Goal: Task Accomplishment & Management: Complete application form

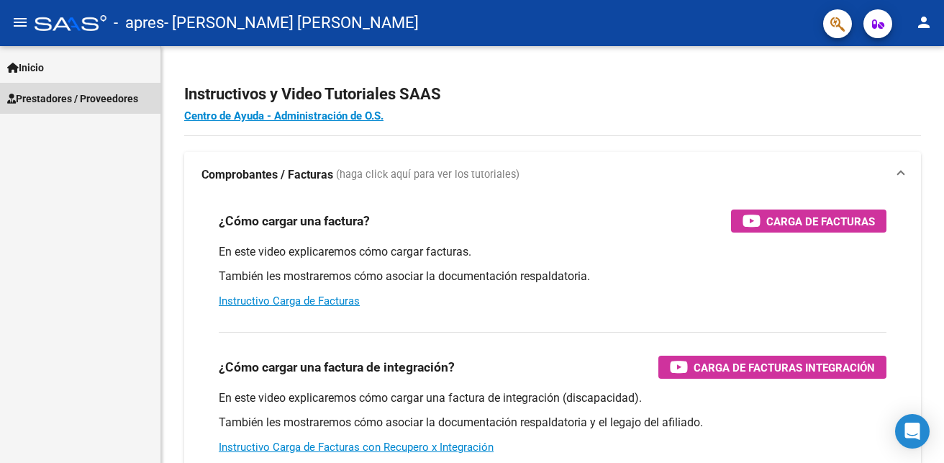
click at [45, 100] on span "Prestadores / Proveedores" at bounding box center [72, 99] width 131 height 16
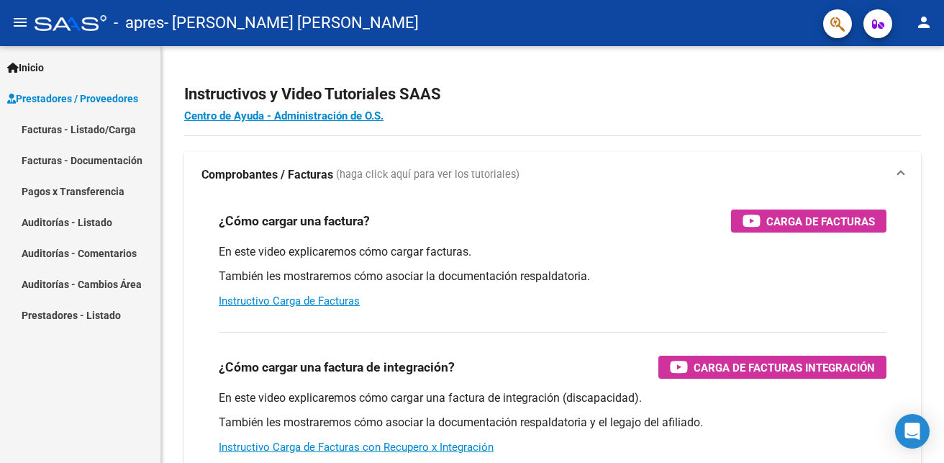
click at [58, 125] on link "Facturas - Listado/Carga" at bounding box center [80, 129] width 160 height 31
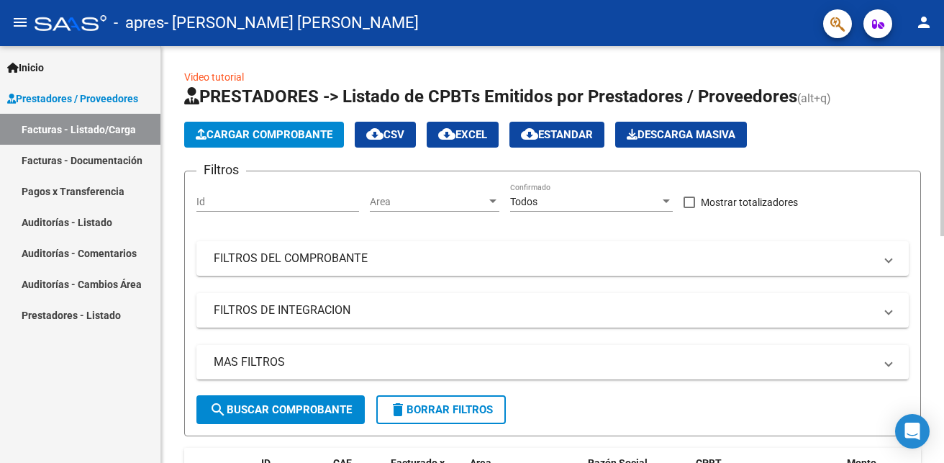
click at [313, 132] on span "Cargar Comprobante" at bounding box center [264, 134] width 137 height 13
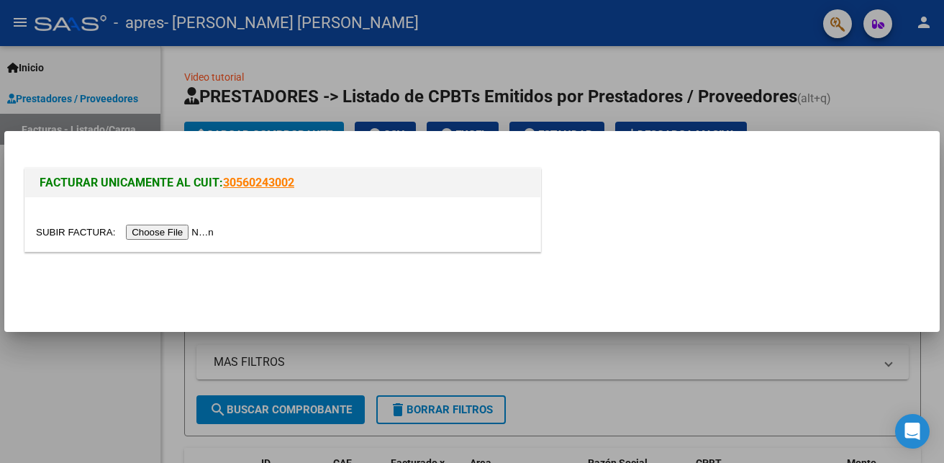
click at [176, 231] on input "file" at bounding box center [127, 232] width 182 height 15
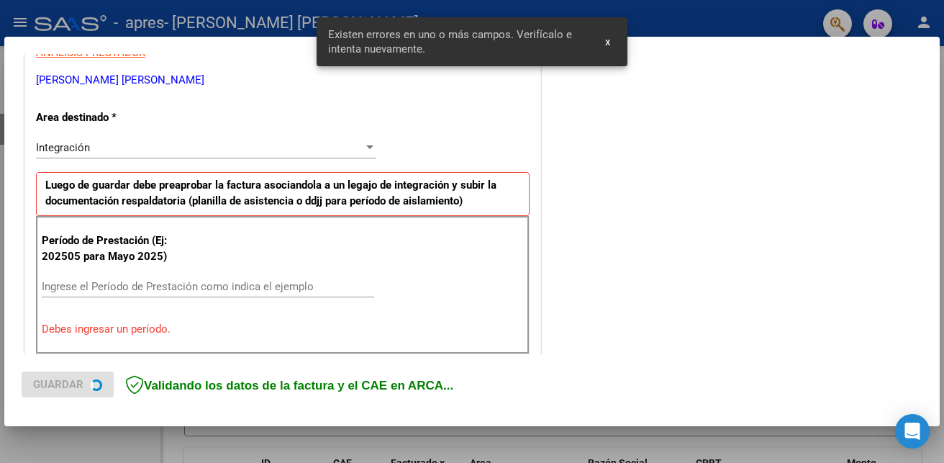
scroll to position [324, 0]
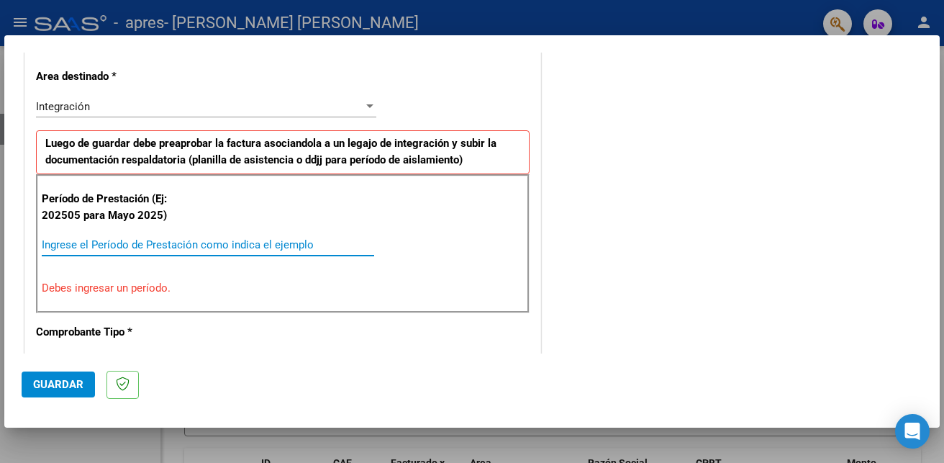
click at [254, 241] on input "Ingrese el Período de Prestación como indica el ejemplo" at bounding box center [208, 244] width 333 height 13
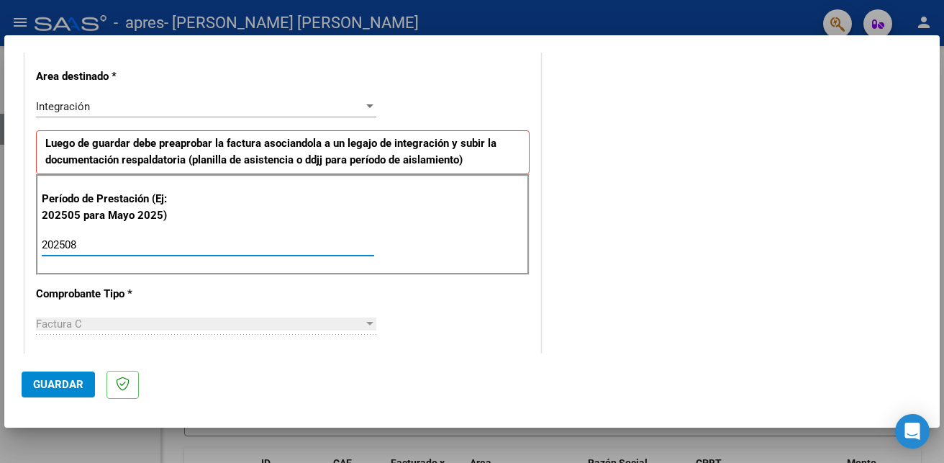
type input "202508"
click at [368, 321] on div at bounding box center [369, 324] width 13 height 12
click at [367, 322] on div at bounding box center [369, 324] width 7 height 4
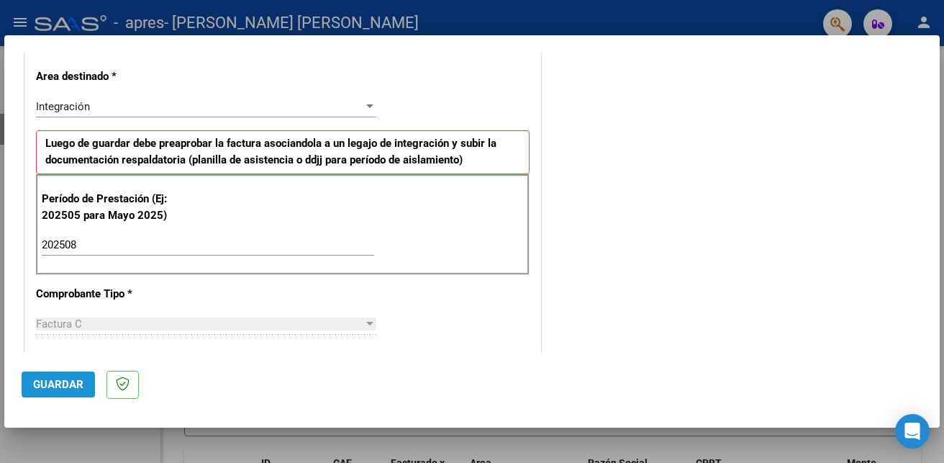
click at [54, 383] on span "Guardar" at bounding box center [58, 384] width 50 height 13
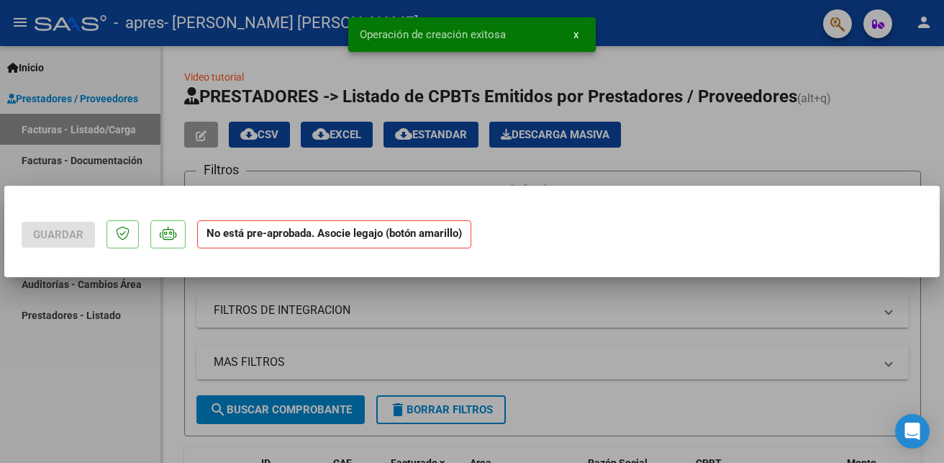
scroll to position [0, 0]
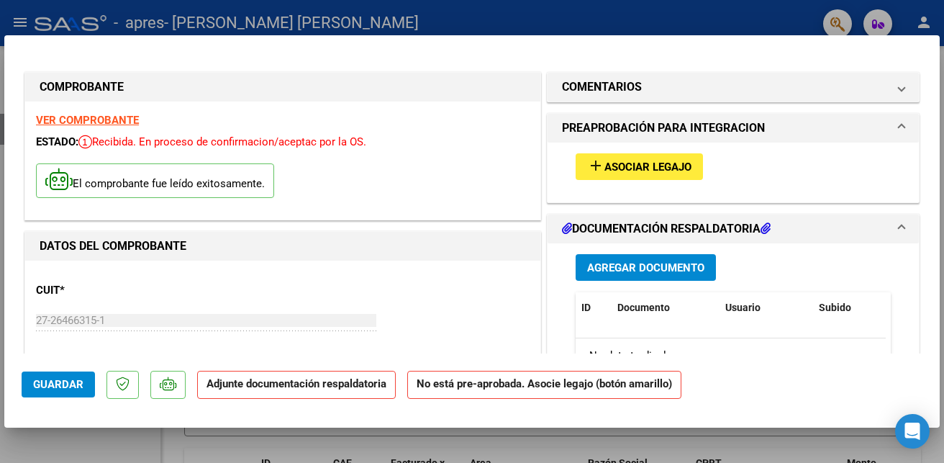
click at [82, 117] on strong "VER COMPROBANTE" at bounding box center [87, 120] width 103 height 13
click at [638, 170] on span "Asociar Legajo" at bounding box center [648, 166] width 87 height 13
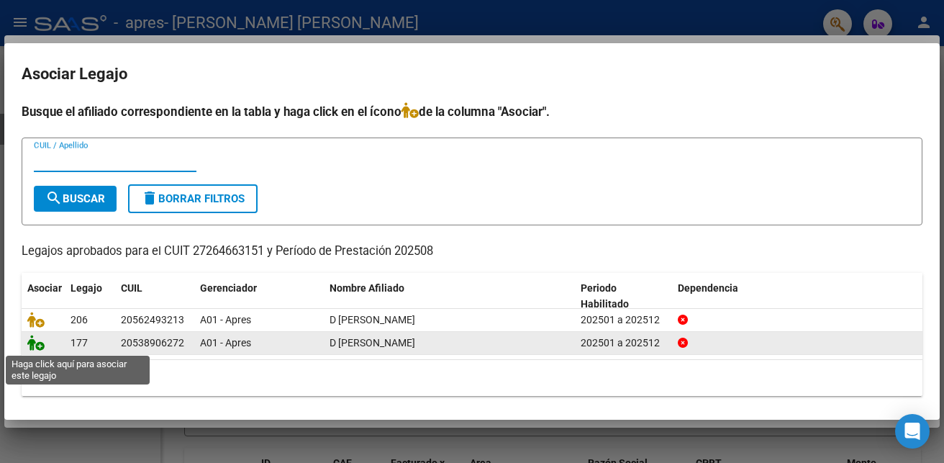
click at [37, 347] on icon at bounding box center [35, 343] width 17 height 16
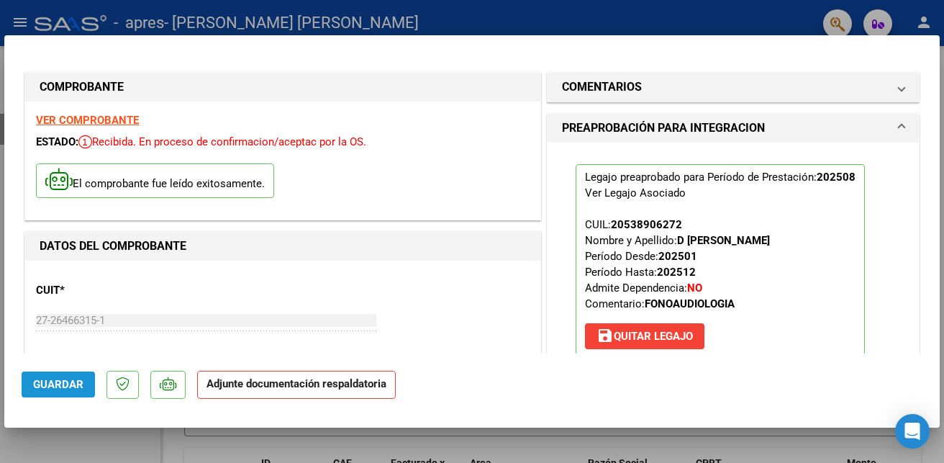
click at [54, 378] on span "Guardar" at bounding box center [58, 384] width 50 height 13
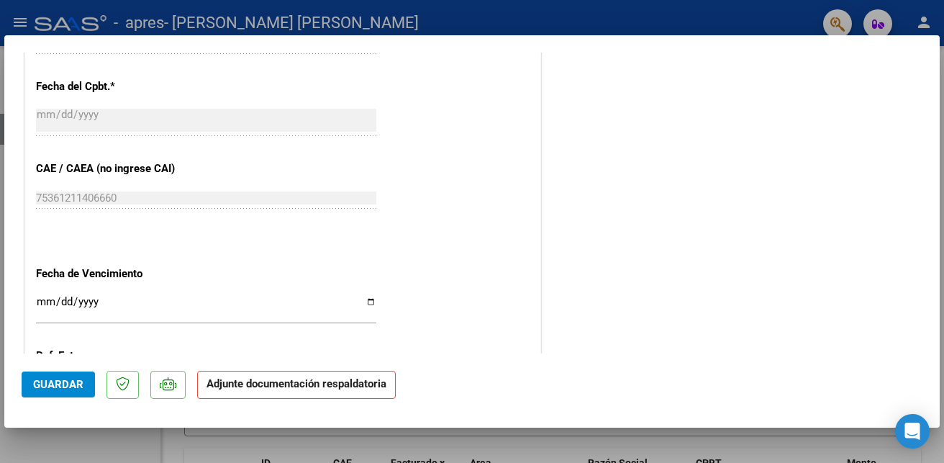
scroll to position [854, 0]
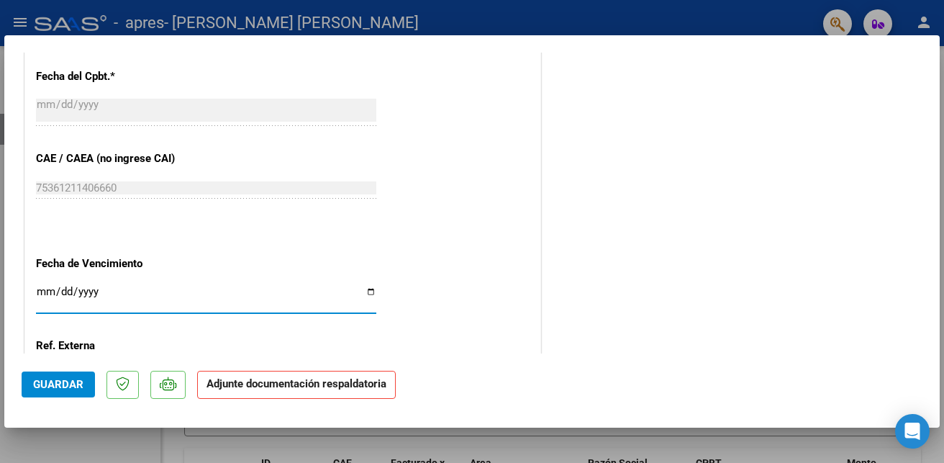
click at [366, 292] on input "Ingresar la fecha" at bounding box center [206, 297] width 340 height 23
type input "[DATE]"
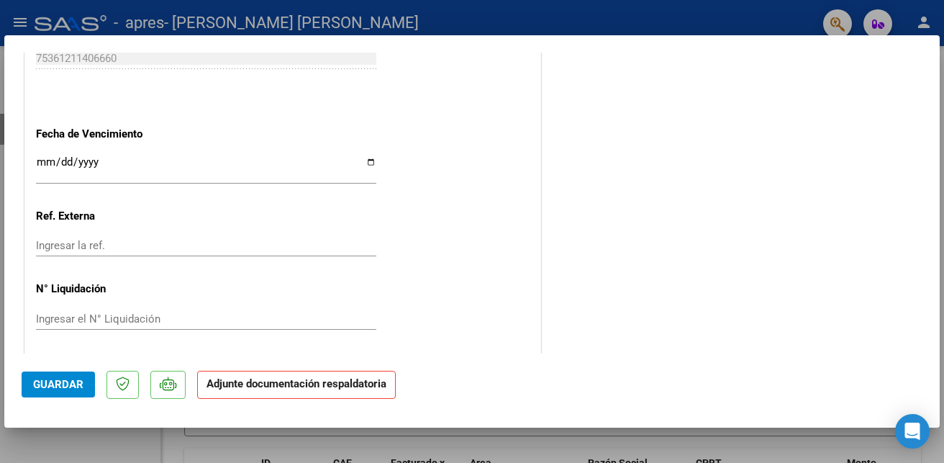
scroll to position [987, 0]
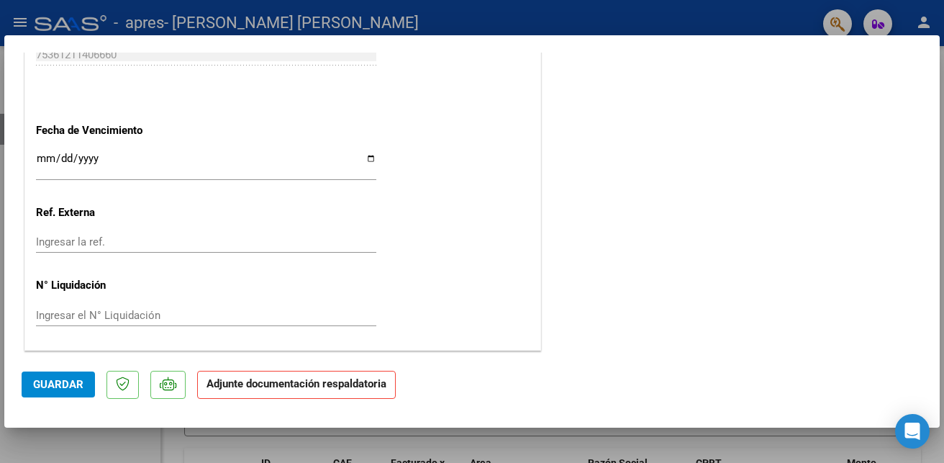
click at [77, 386] on span "Guardar" at bounding box center [58, 384] width 50 height 13
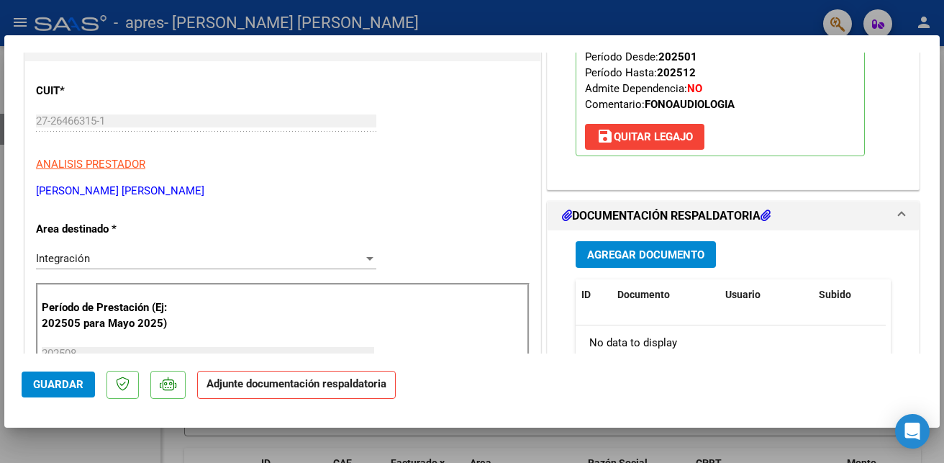
scroll to position [209, 0]
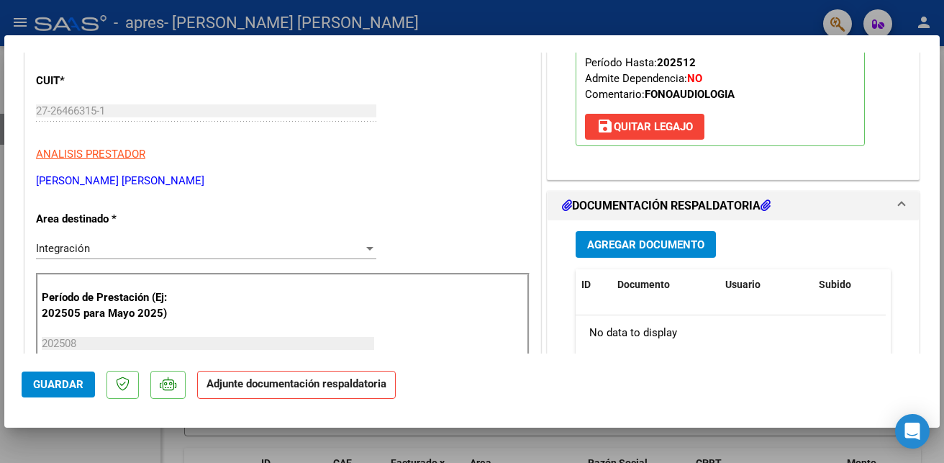
click at [657, 246] on span "Agregar Documento" at bounding box center [645, 244] width 117 height 13
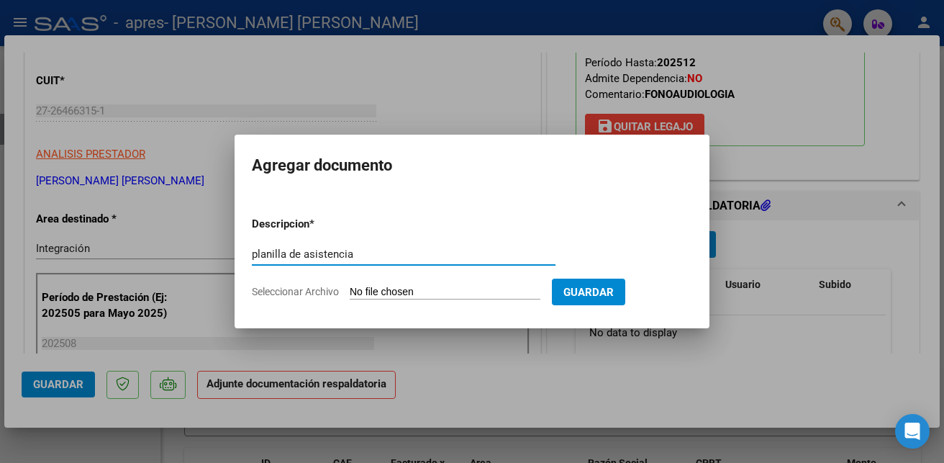
type input "planilla de asistencia"
click at [361, 289] on input "Seleccionar Archivo" at bounding box center [445, 293] width 191 height 14
type input "C:\fakepath\Asist [DATE] [PERSON_NAME].pdf"
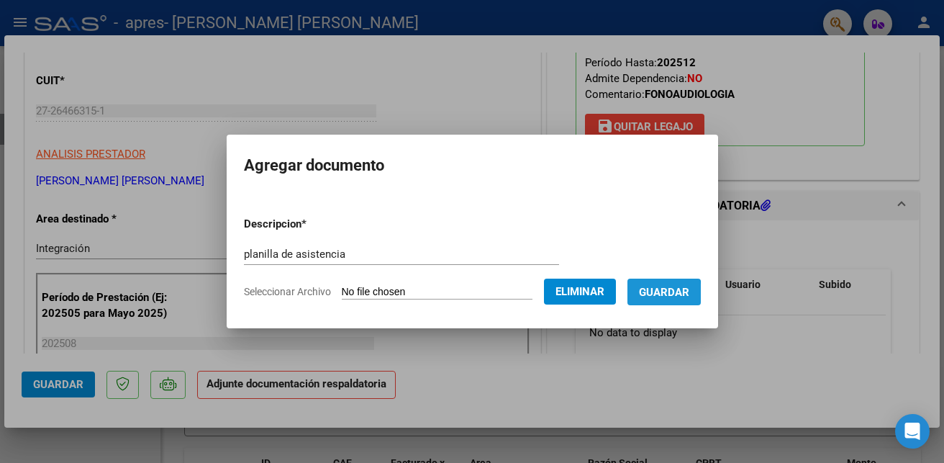
click at [655, 294] on span "Guardar" at bounding box center [664, 292] width 50 height 13
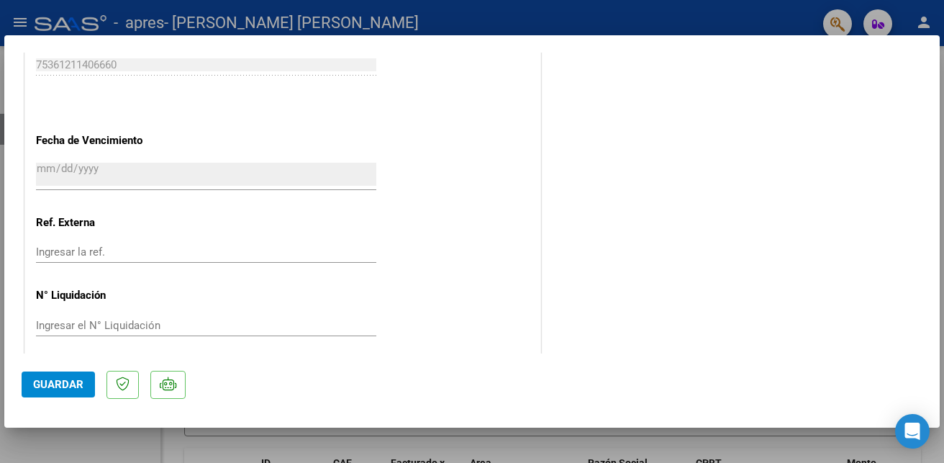
scroll to position [987, 0]
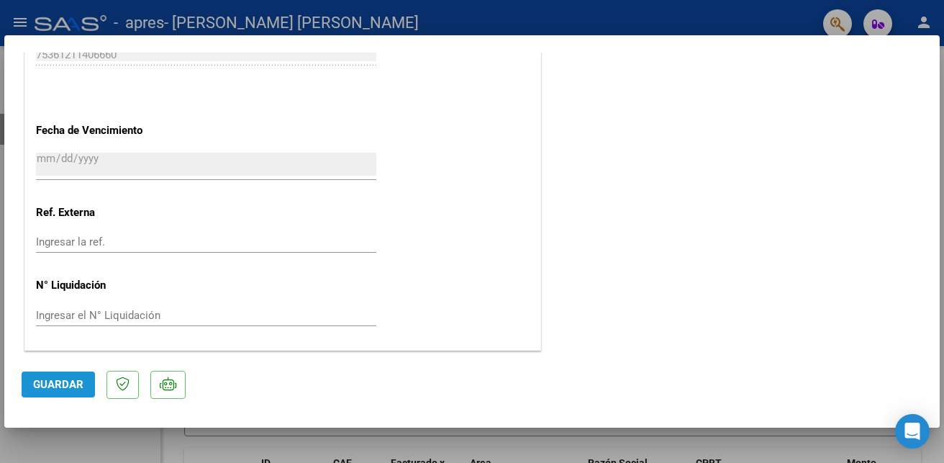
click at [62, 379] on span "Guardar" at bounding box center [58, 384] width 50 height 13
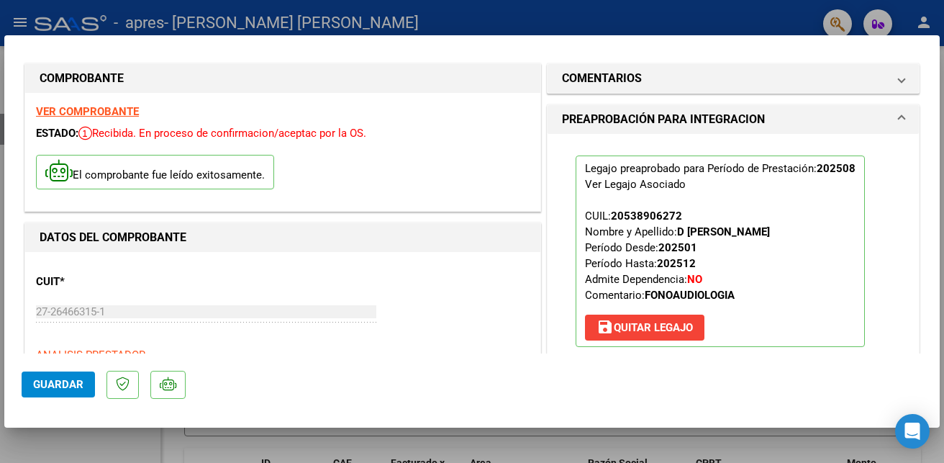
scroll to position [0, 0]
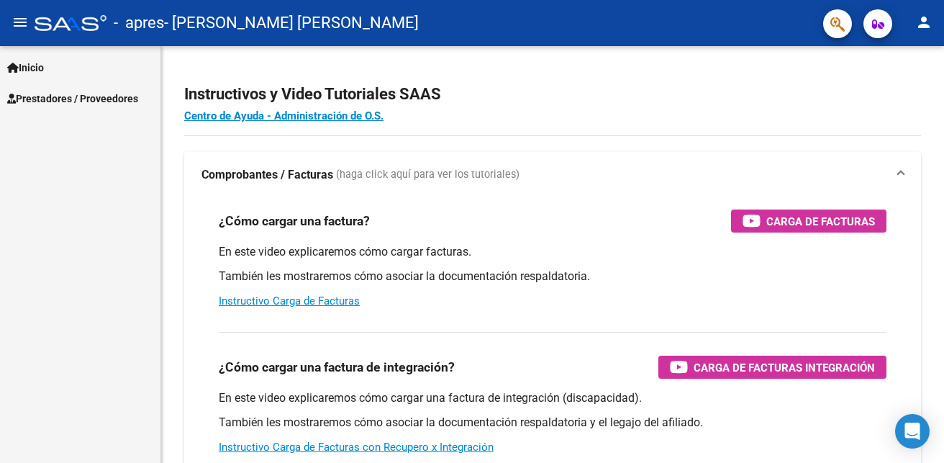
click at [38, 100] on span "Prestadores / Proveedores" at bounding box center [72, 99] width 131 height 16
click at [109, 99] on span "Prestadores / Proveedores" at bounding box center [72, 99] width 131 height 16
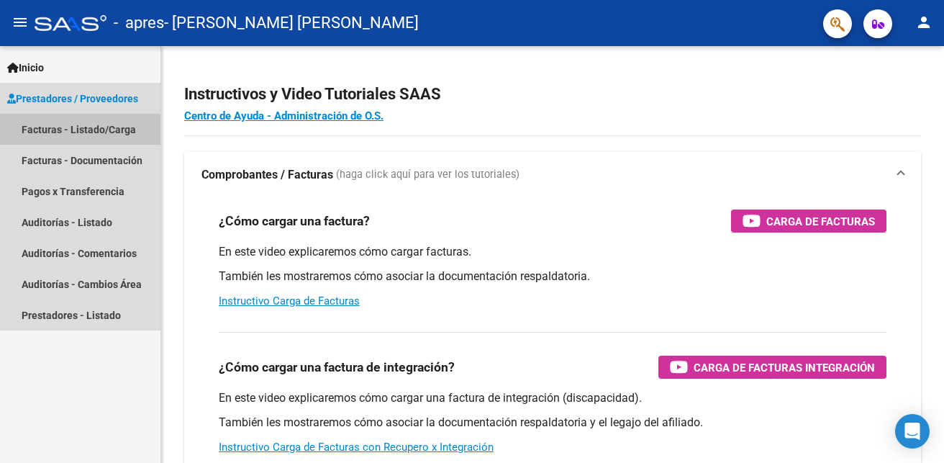
click at [109, 129] on link "Facturas - Listado/Carga" at bounding box center [80, 129] width 160 height 31
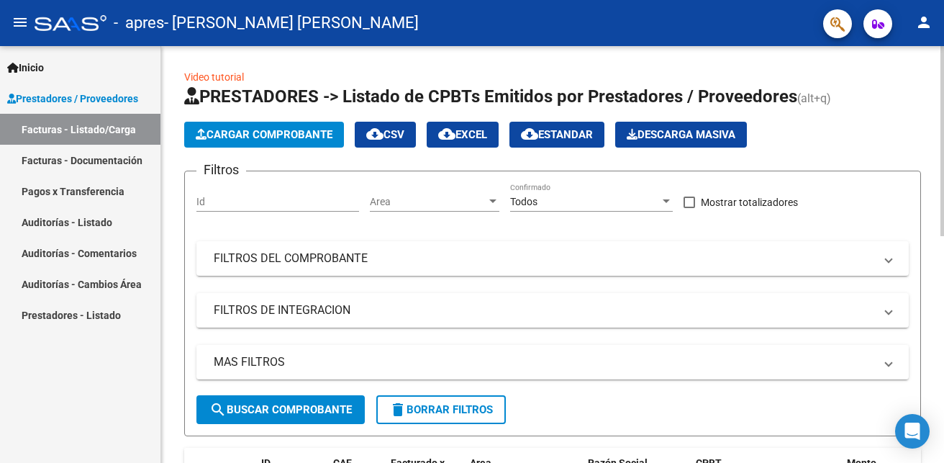
click at [237, 133] on span "Cargar Comprobante" at bounding box center [264, 134] width 137 height 13
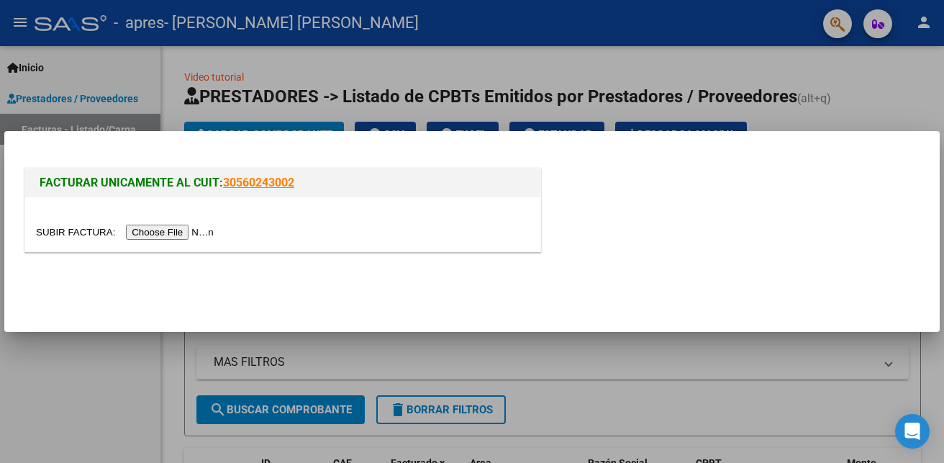
click at [198, 230] on input "file" at bounding box center [127, 232] width 182 height 15
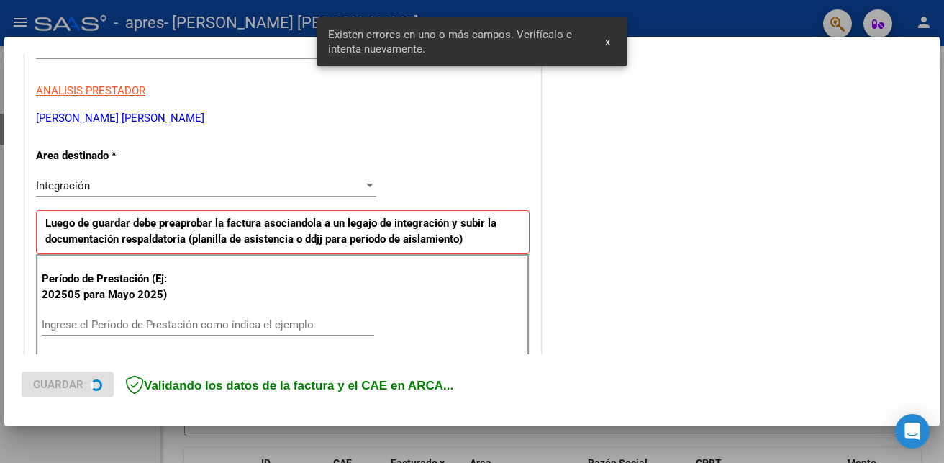
scroll to position [324, 0]
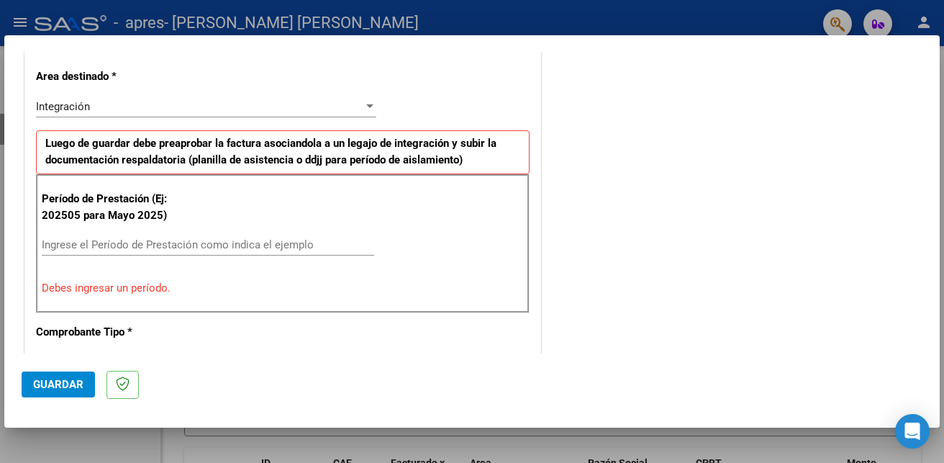
click at [273, 237] on div "Ingrese el Período de Prestación como indica el ejemplo" at bounding box center [208, 245] width 333 height 22
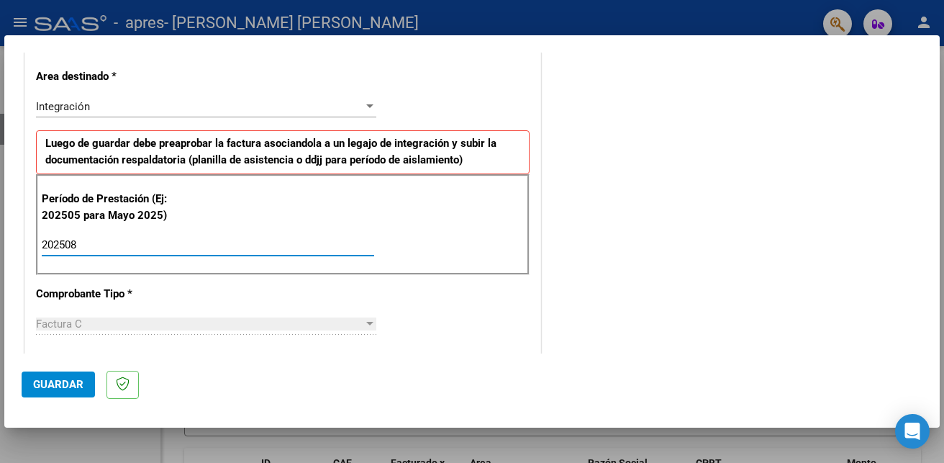
type input "202508"
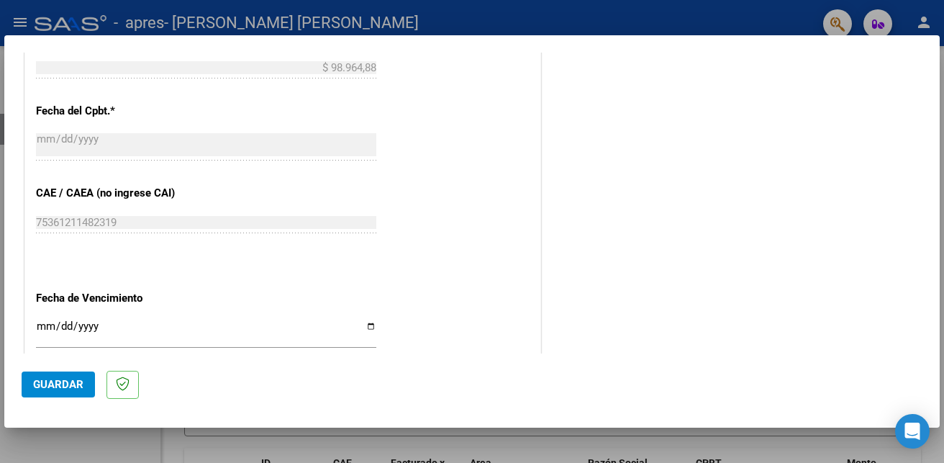
scroll to position [813, 0]
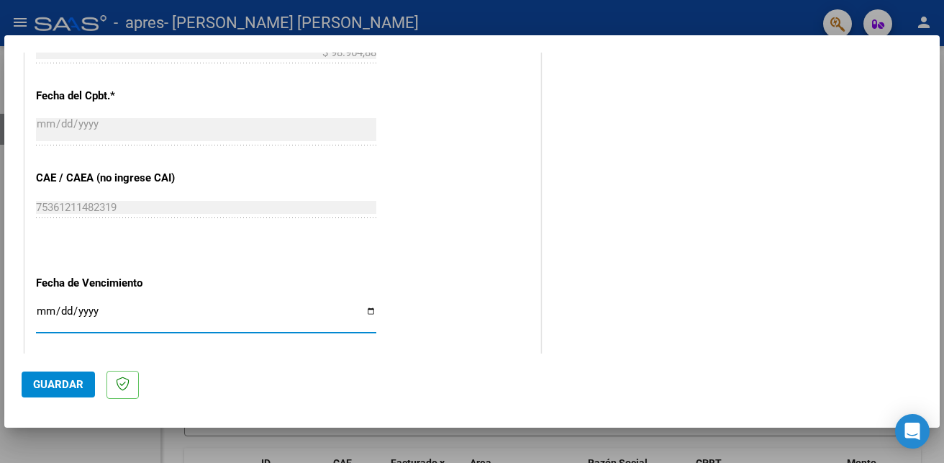
click at [367, 309] on input "Ingresar la fecha" at bounding box center [206, 316] width 340 height 23
type input "[DATE]"
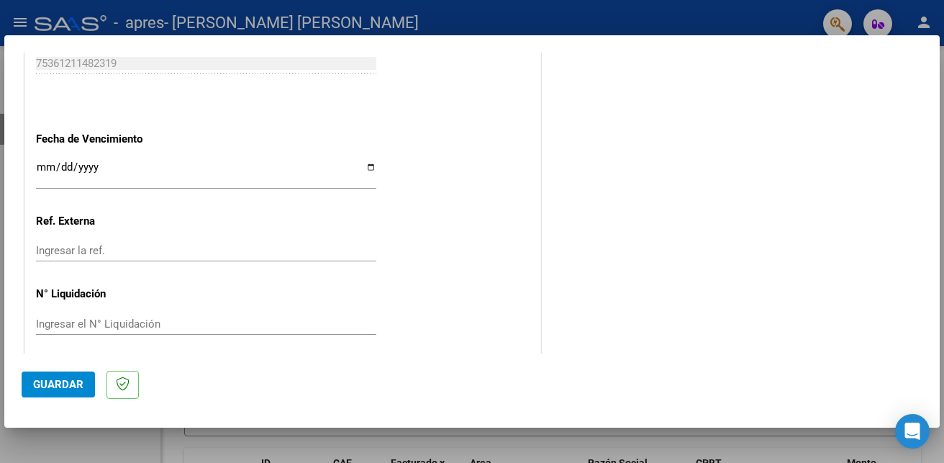
scroll to position [966, 0]
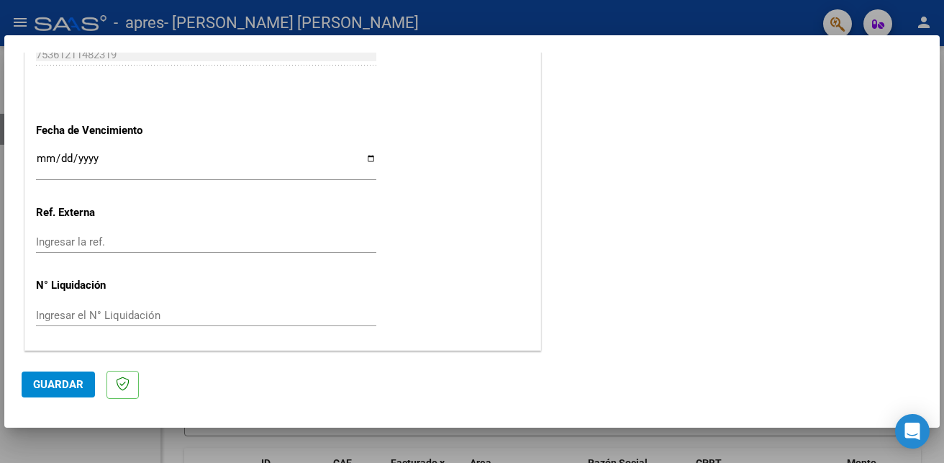
click at [63, 385] on span "Guardar" at bounding box center [58, 384] width 50 height 13
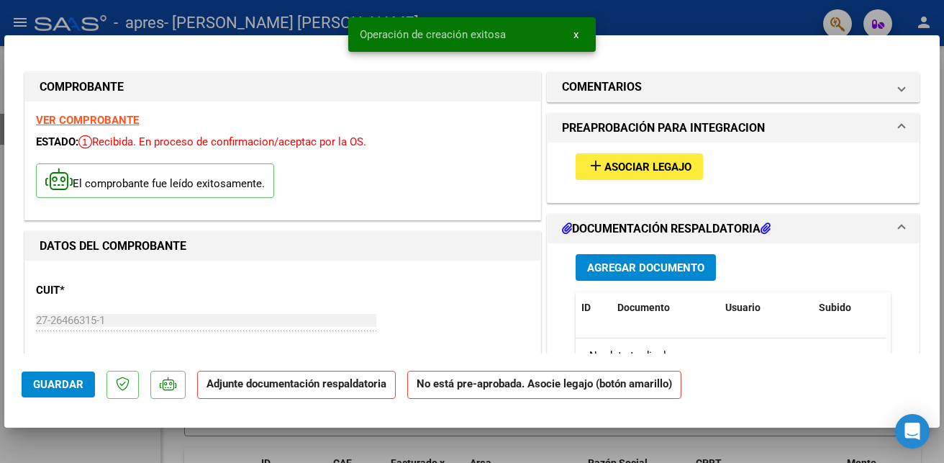
click at [613, 163] on span "Asociar Legajo" at bounding box center [648, 166] width 87 height 13
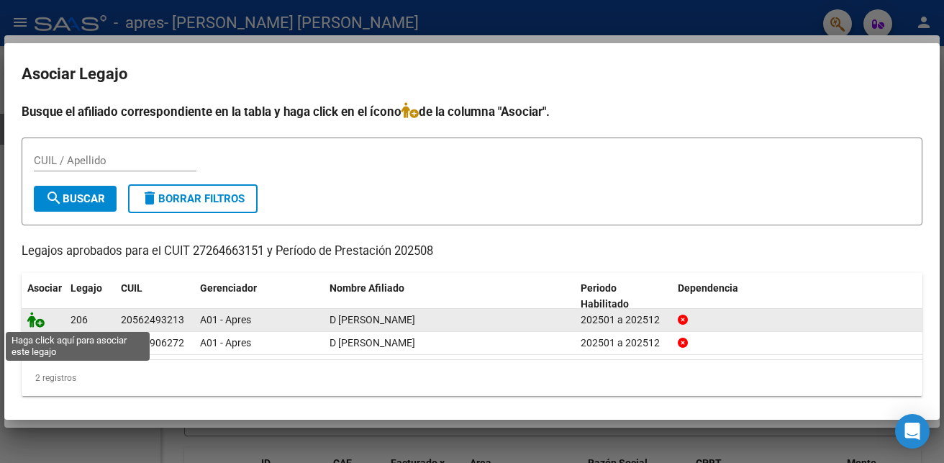
click at [35, 317] on icon at bounding box center [35, 320] width 17 height 16
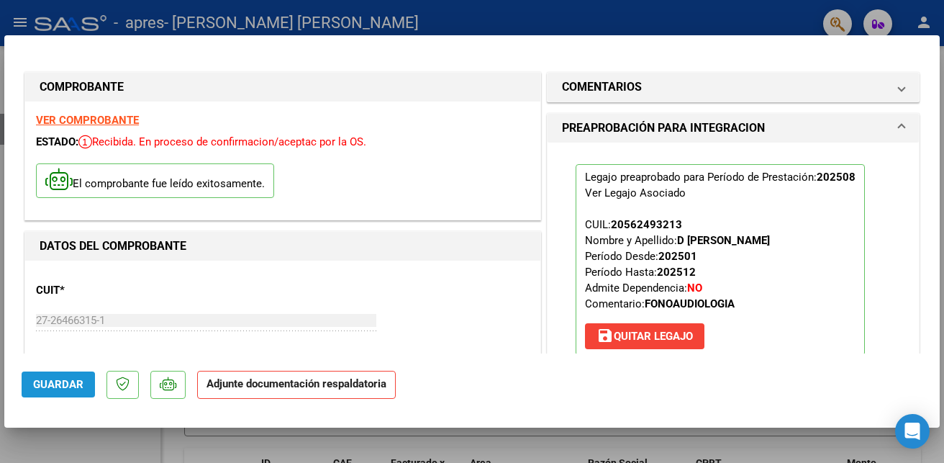
click at [56, 385] on span "Guardar" at bounding box center [58, 384] width 50 height 13
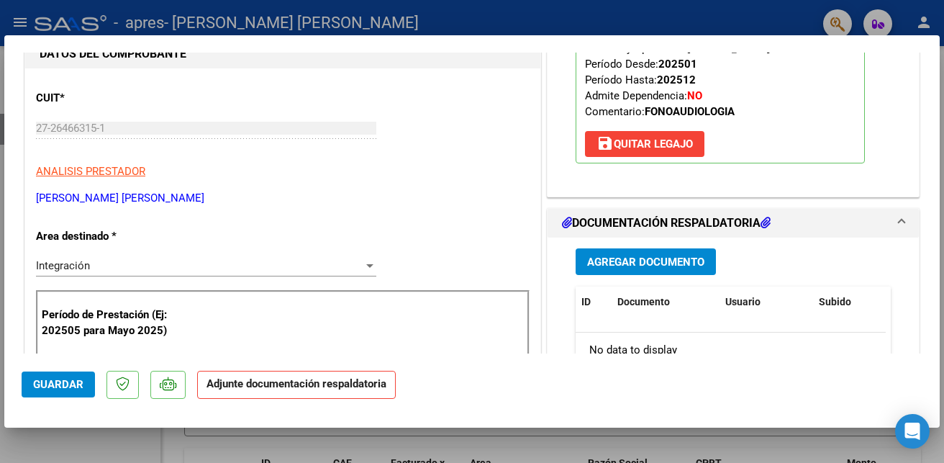
scroll to position [202, 0]
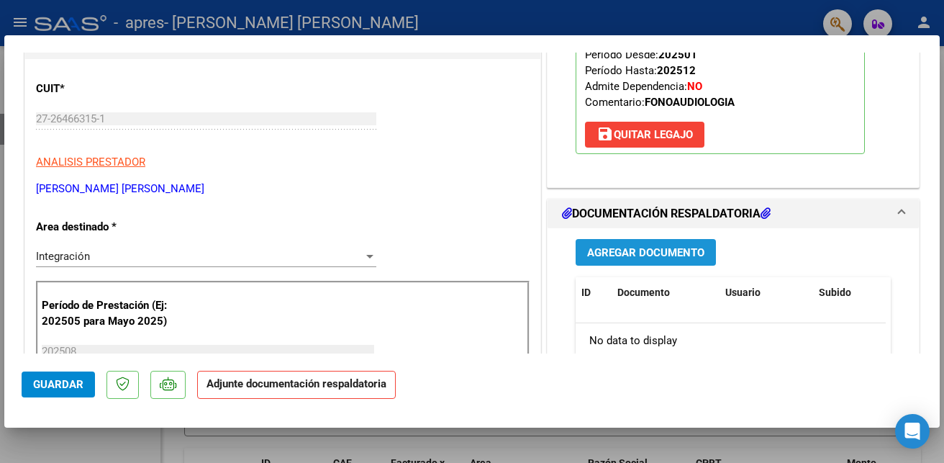
click at [679, 251] on span "Agregar Documento" at bounding box center [645, 252] width 117 height 13
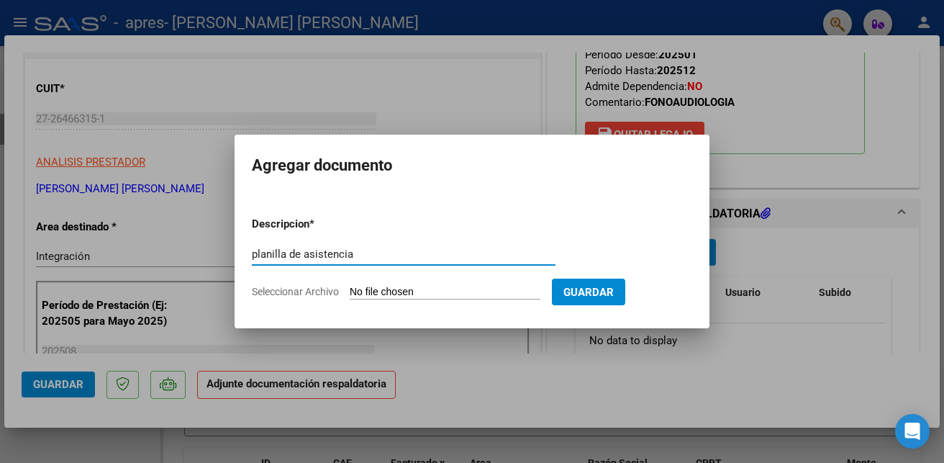
type input "planilla de asistencia"
click at [366, 291] on input "Seleccionar Archivo" at bounding box center [445, 293] width 191 height 14
type input "C:\fakepath\Asist [DATE] [PERSON_NAME].pdf"
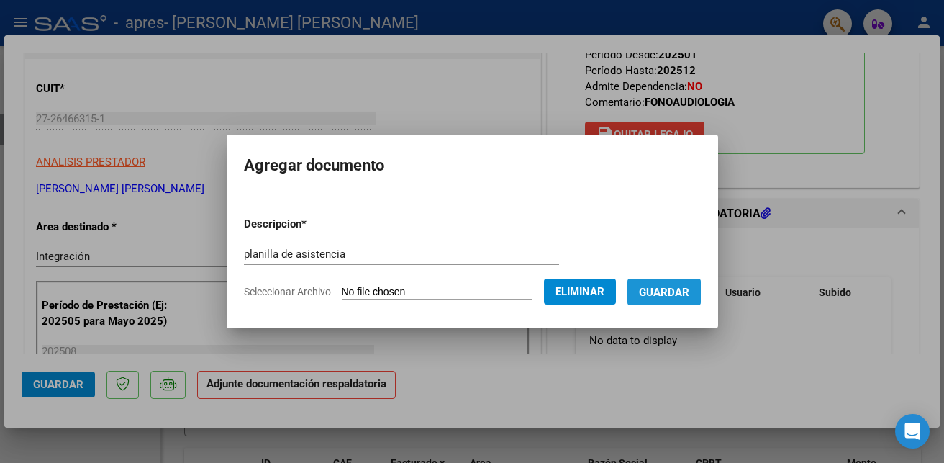
click at [688, 286] on span "Guardar" at bounding box center [664, 292] width 50 height 13
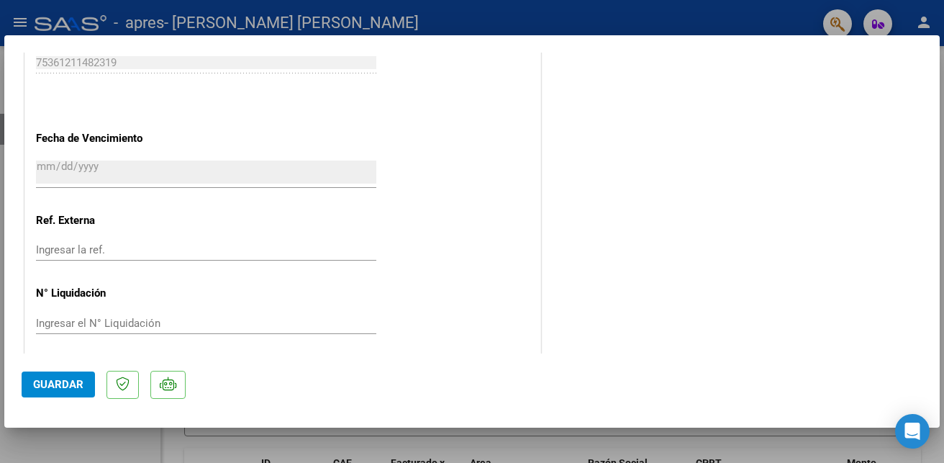
scroll to position [987, 0]
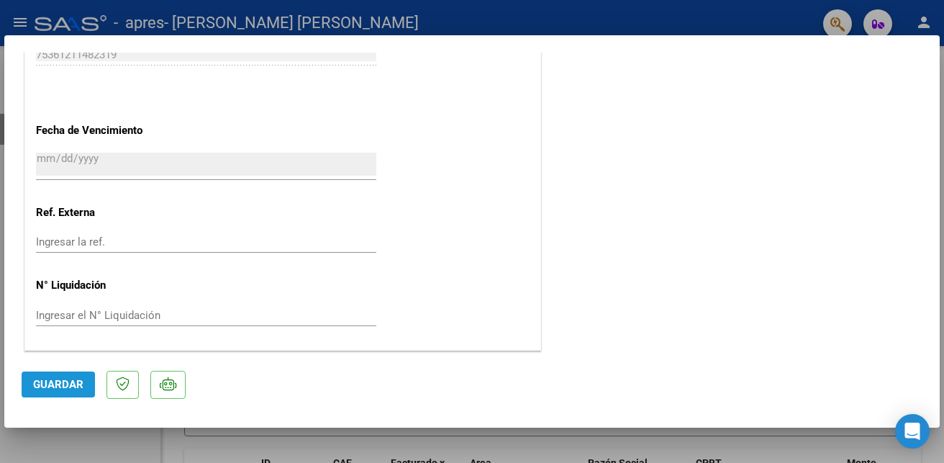
click at [42, 381] on span "Guardar" at bounding box center [58, 384] width 50 height 13
click at [924, 26] on div at bounding box center [472, 231] width 944 height 463
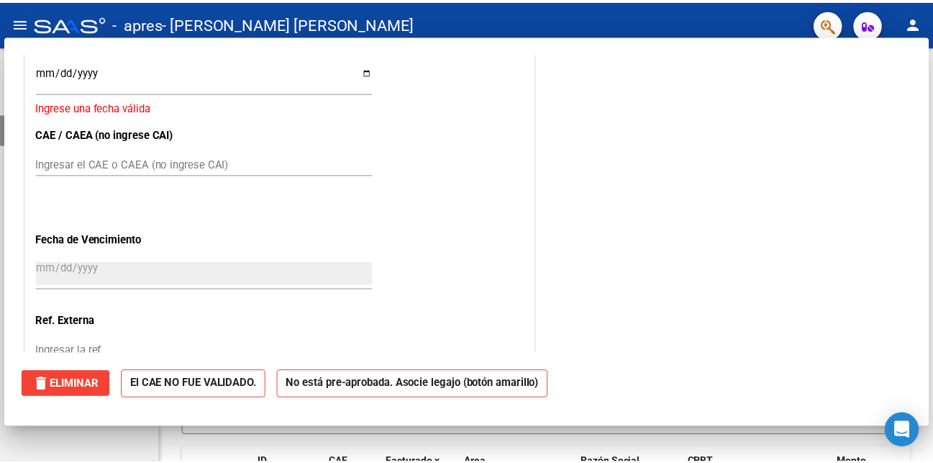
scroll to position [0, 0]
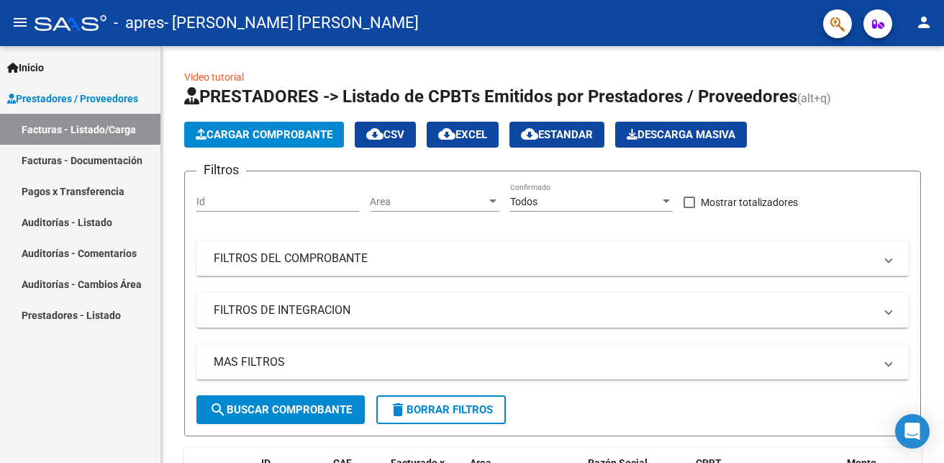
click at [924, 26] on mat-icon "person" at bounding box center [923, 22] width 17 height 17
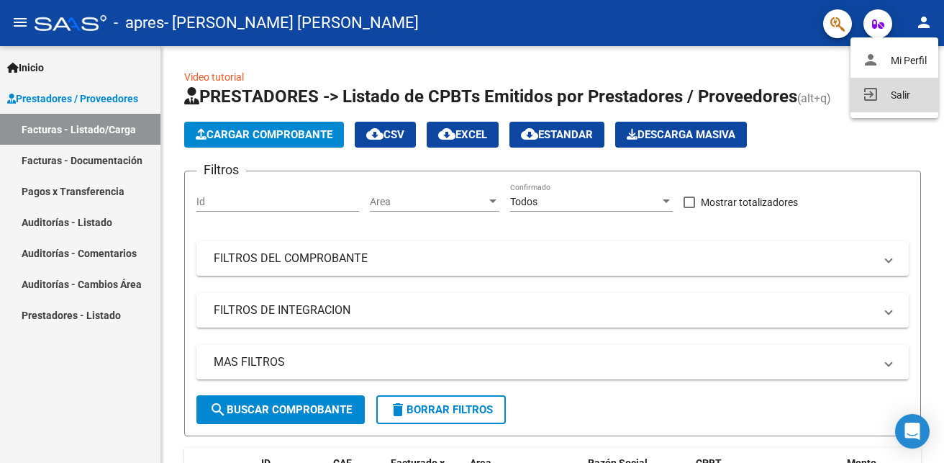
click at [905, 98] on button "exit_to_app Salir" at bounding box center [895, 95] width 88 height 35
